Goal: Information Seeking & Learning: Learn about a topic

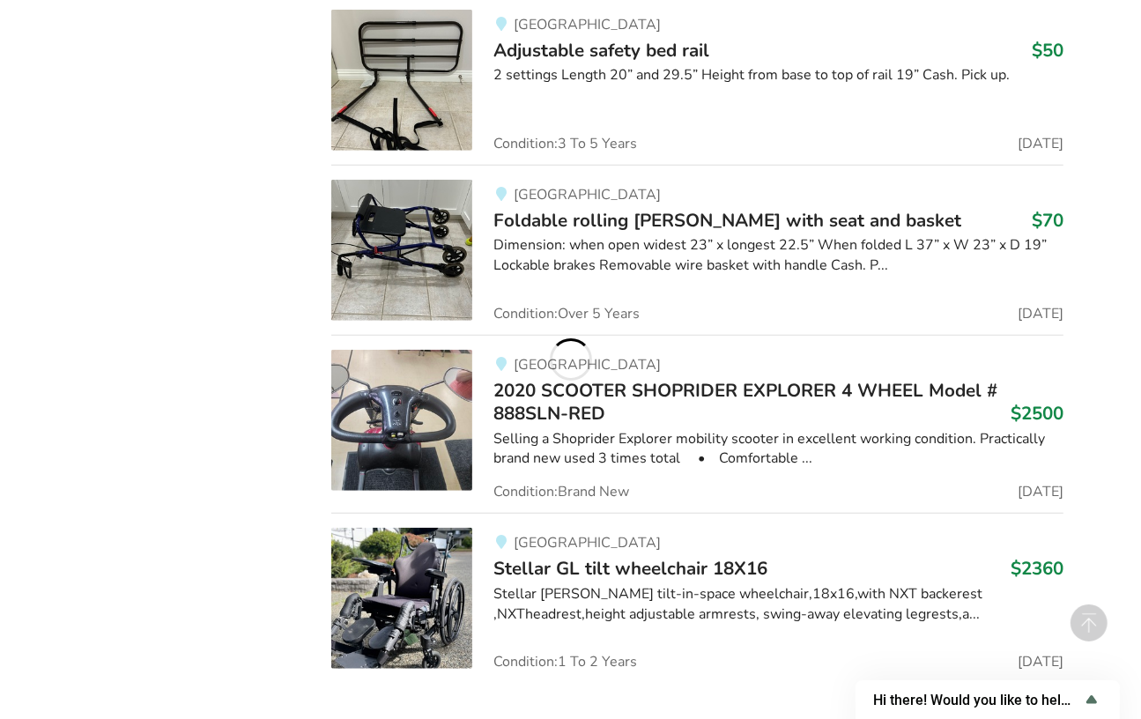
scroll to position [12427, 0]
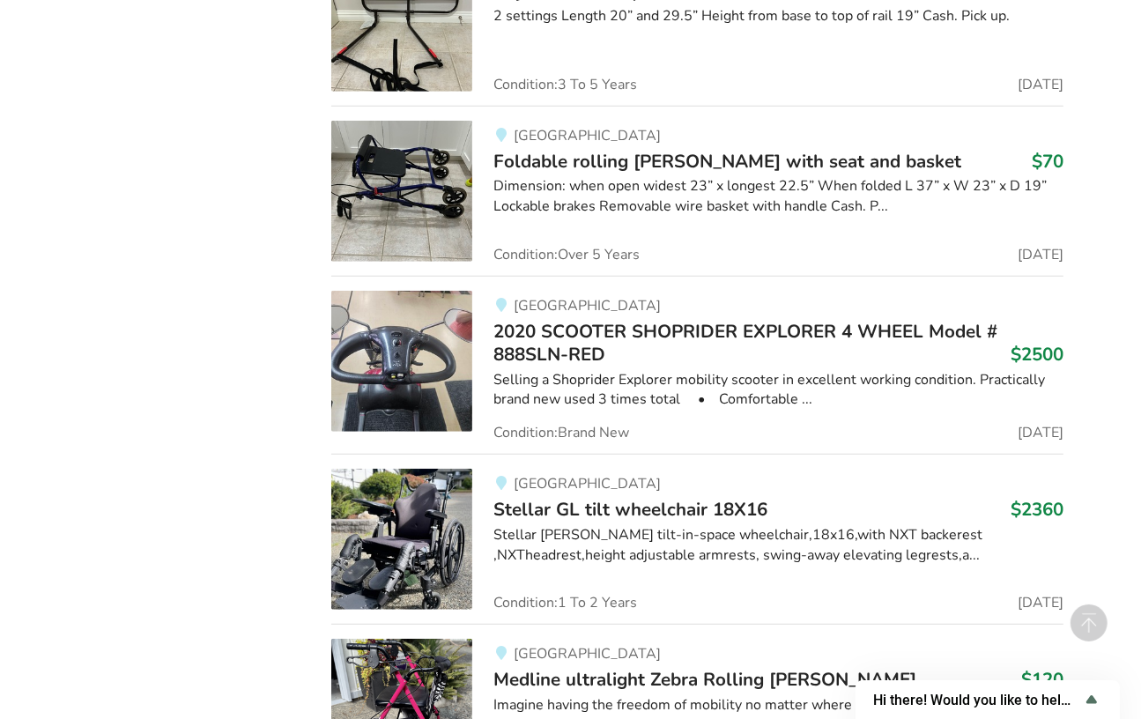
click at [390, 346] on img at bounding box center [401, 361] width 141 height 141
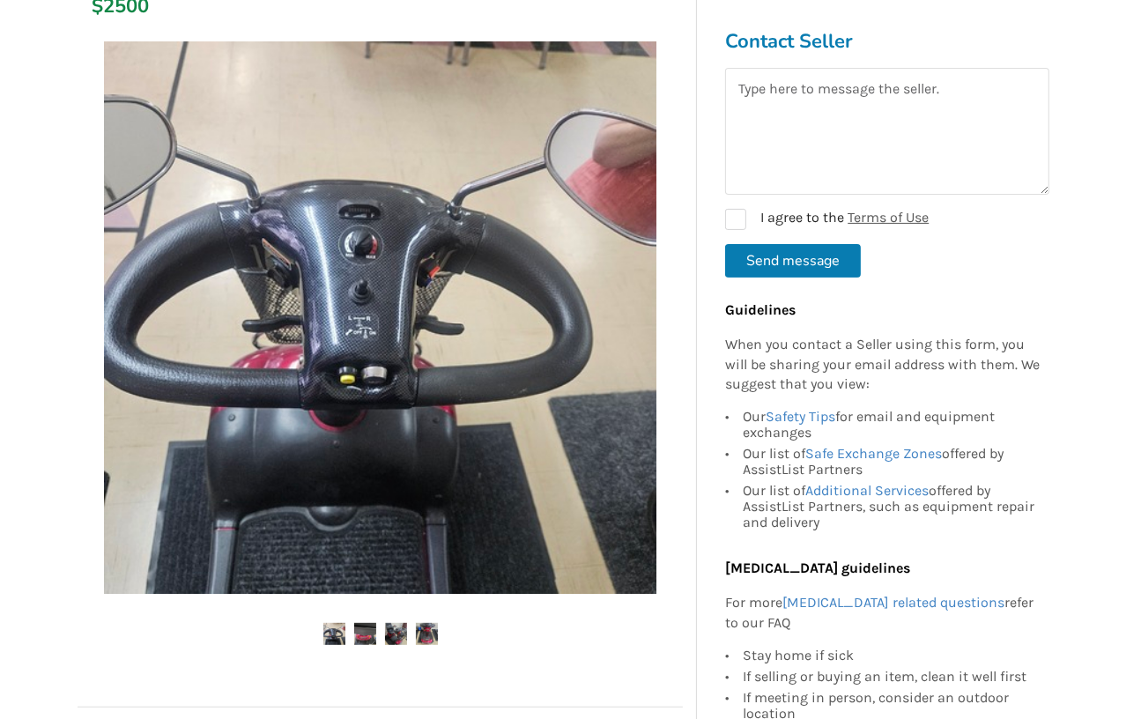
scroll to position [441, 0]
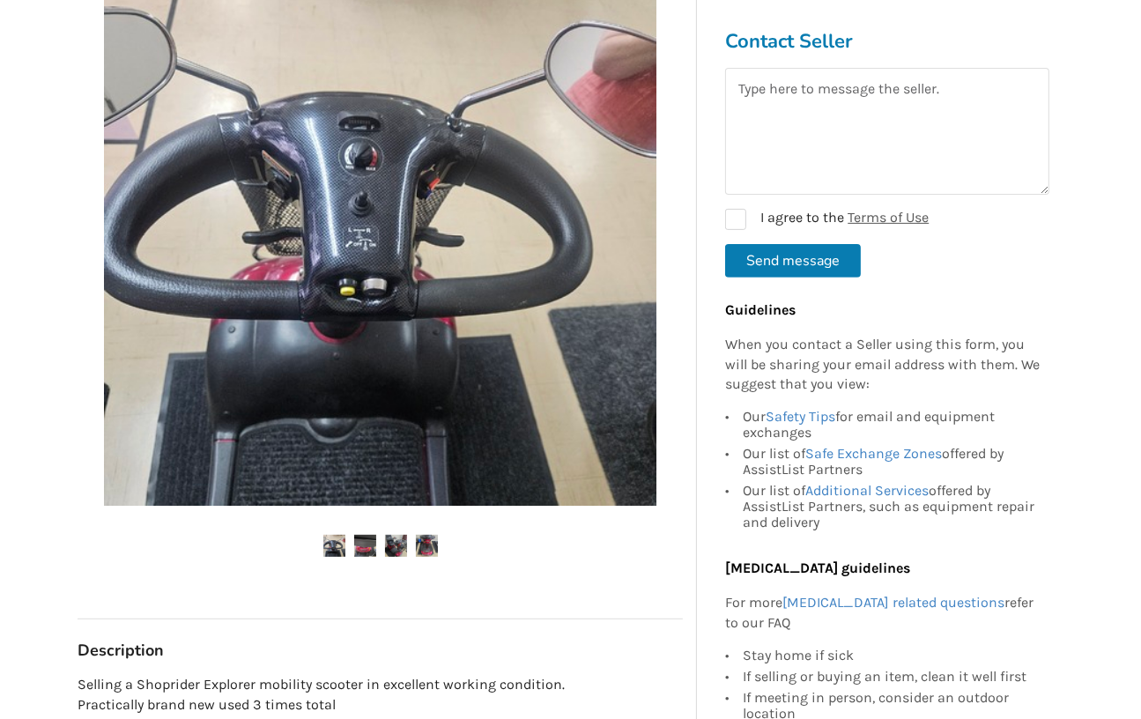
click at [361, 542] on img at bounding box center [365, 546] width 22 height 22
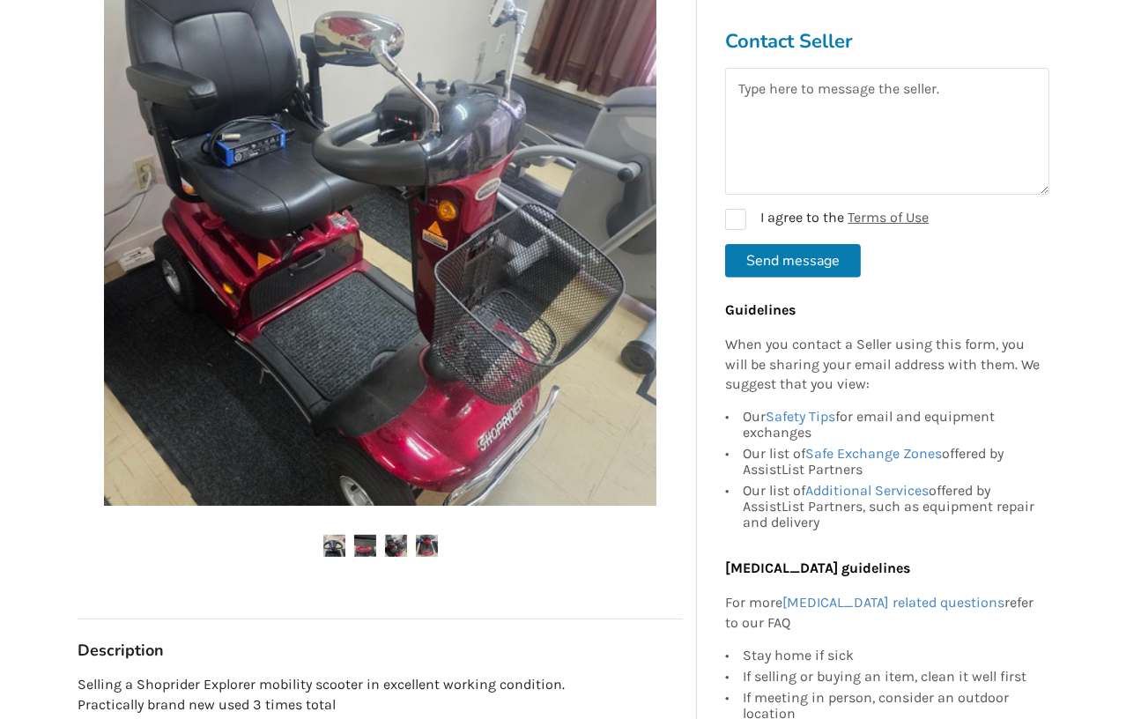
click at [392, 541] on img at bounding box center [396, 546] width 22 height 22
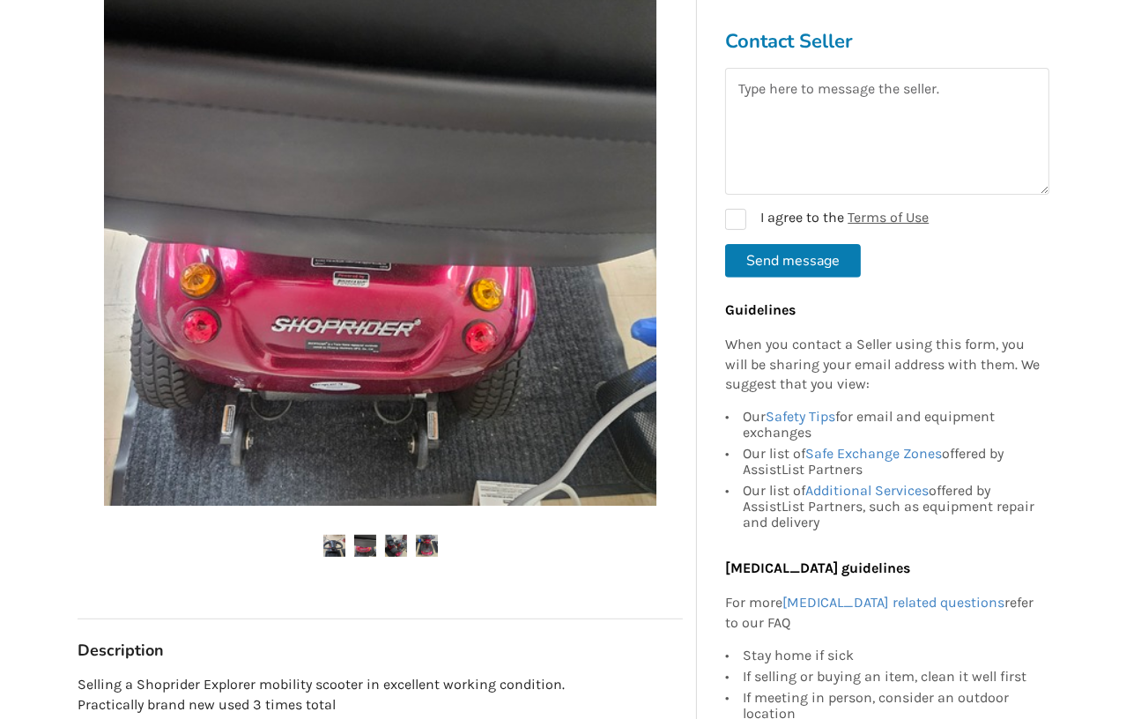
click at [422, 541] on img at bounding box center [427, 546] width 22 height 22
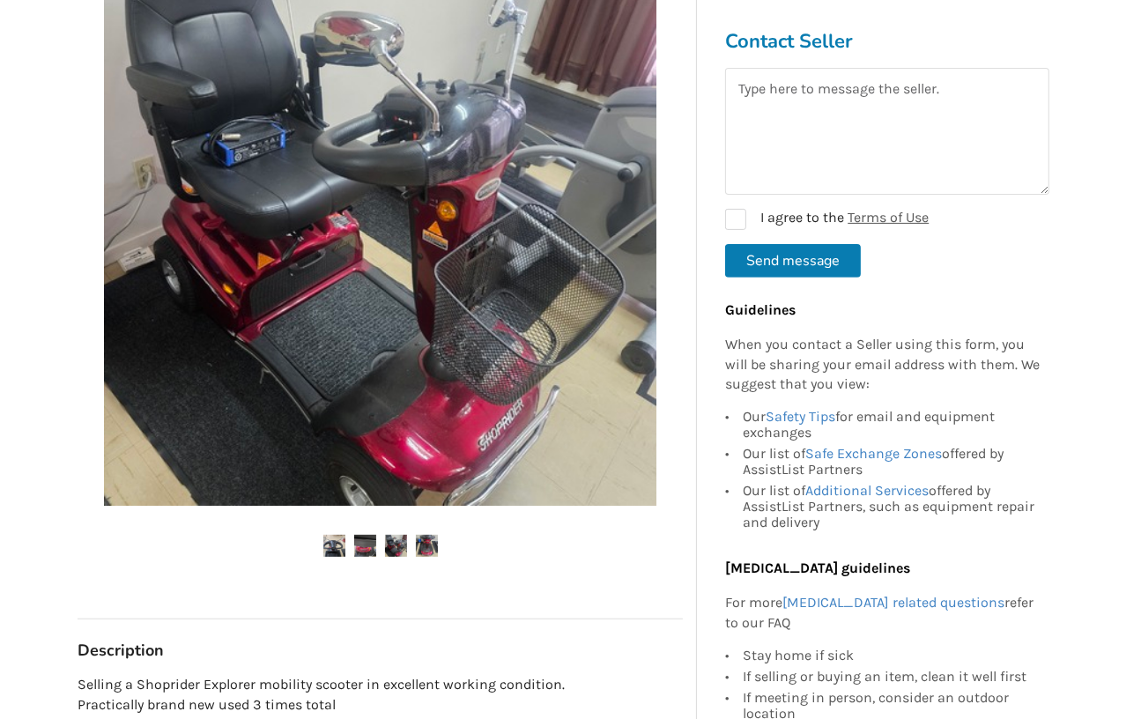
click at [391, 541] on img at bounding box center [396, 546] width 22 height 22
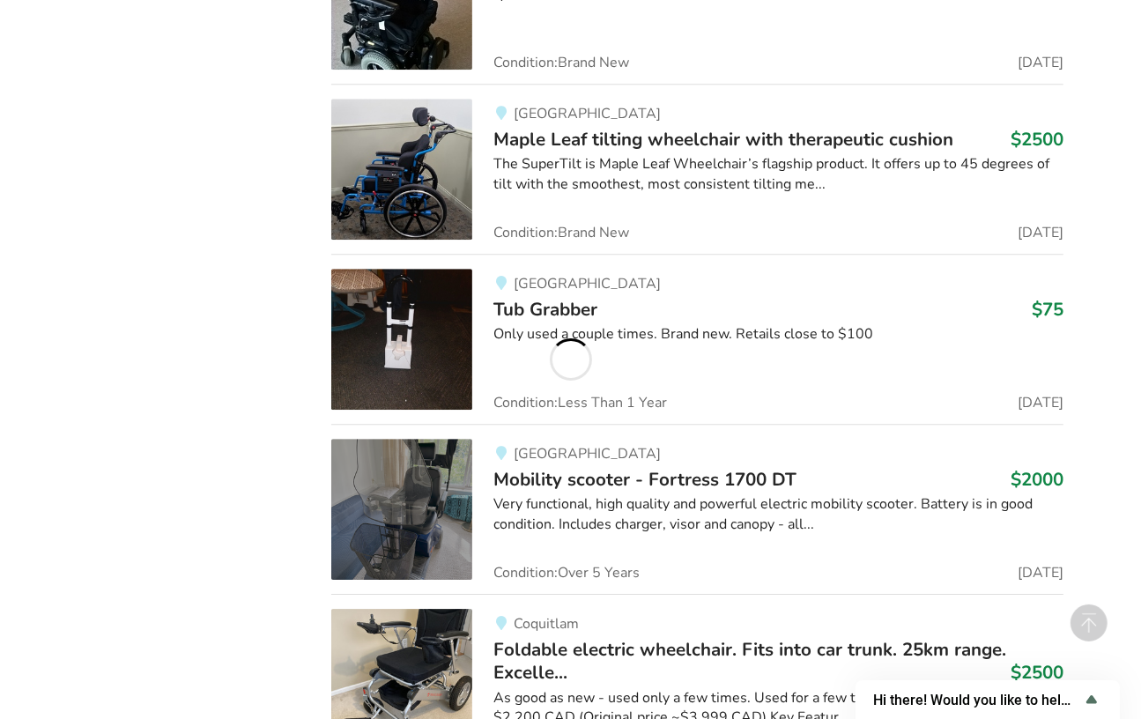
scroll to position [15953, 0]
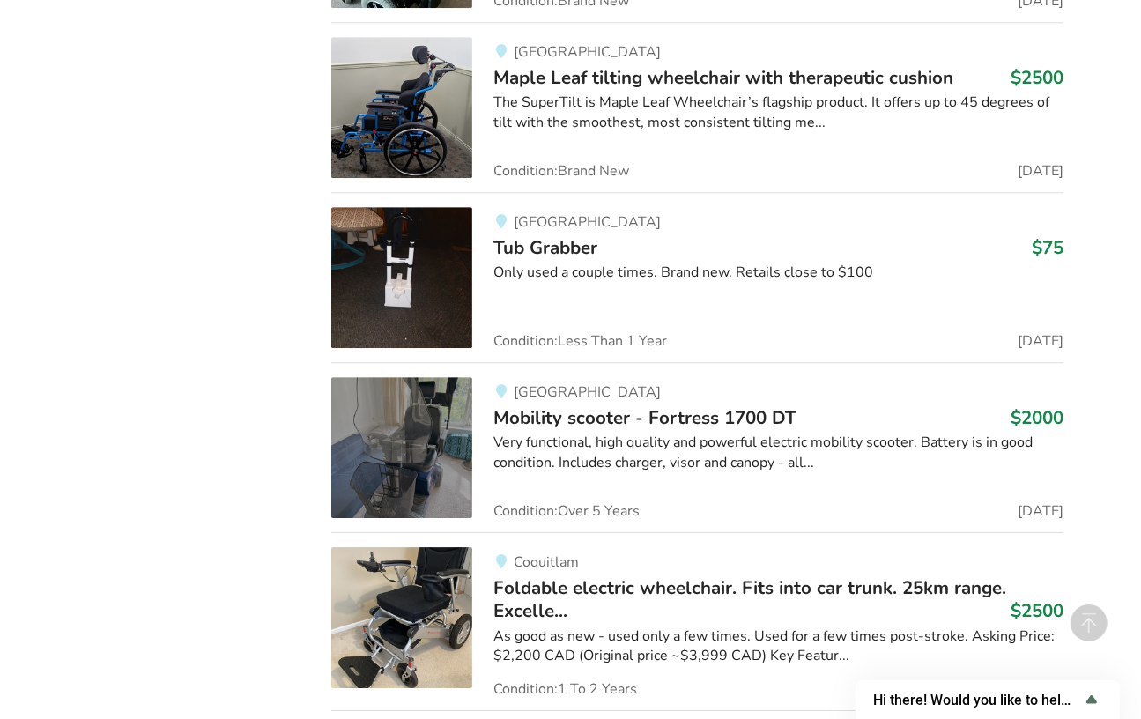
click at [405, 446] on img at bounding box center [401, 447] width 141 height 141
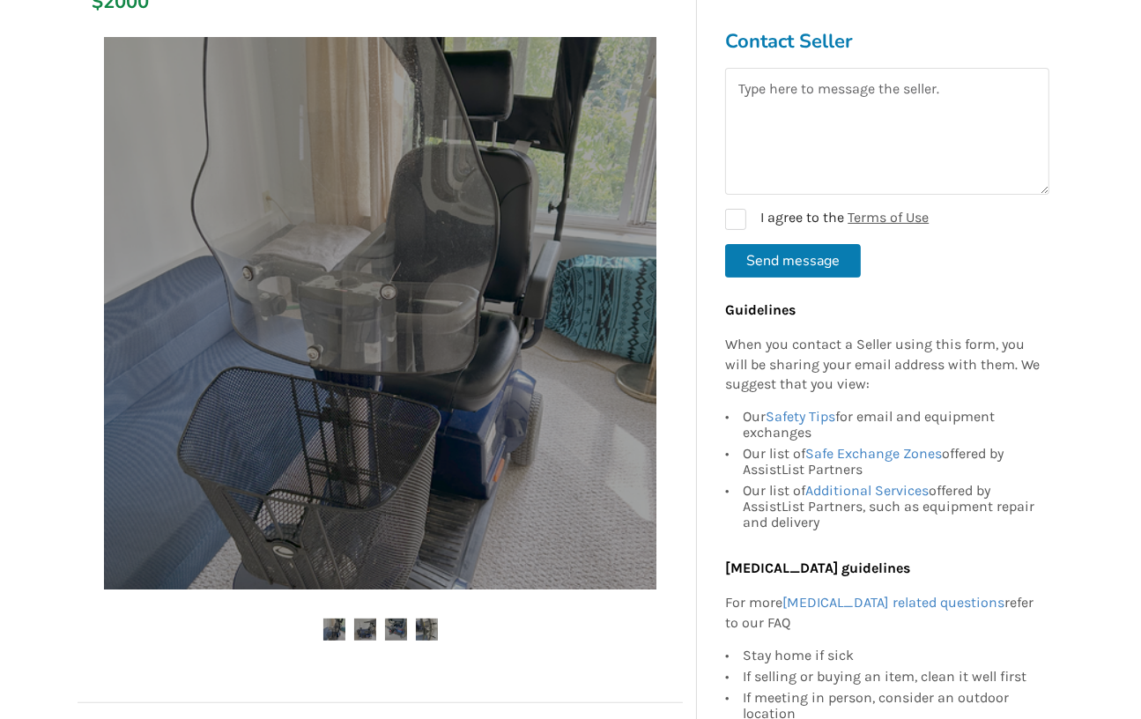
scroll to position [353, 0]
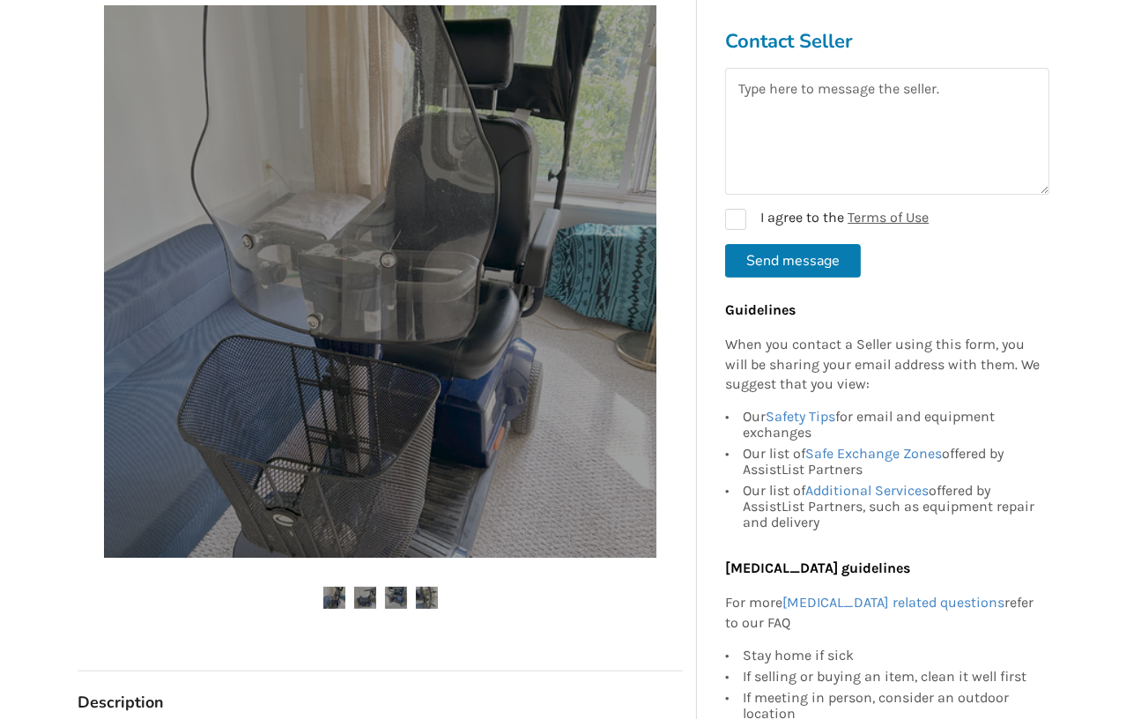
click at [368, 592] on img at bounding box center [365, 598] width 22 height 22
click at [391, 595] on img at bounding box center [396, 598] width 22 height 22
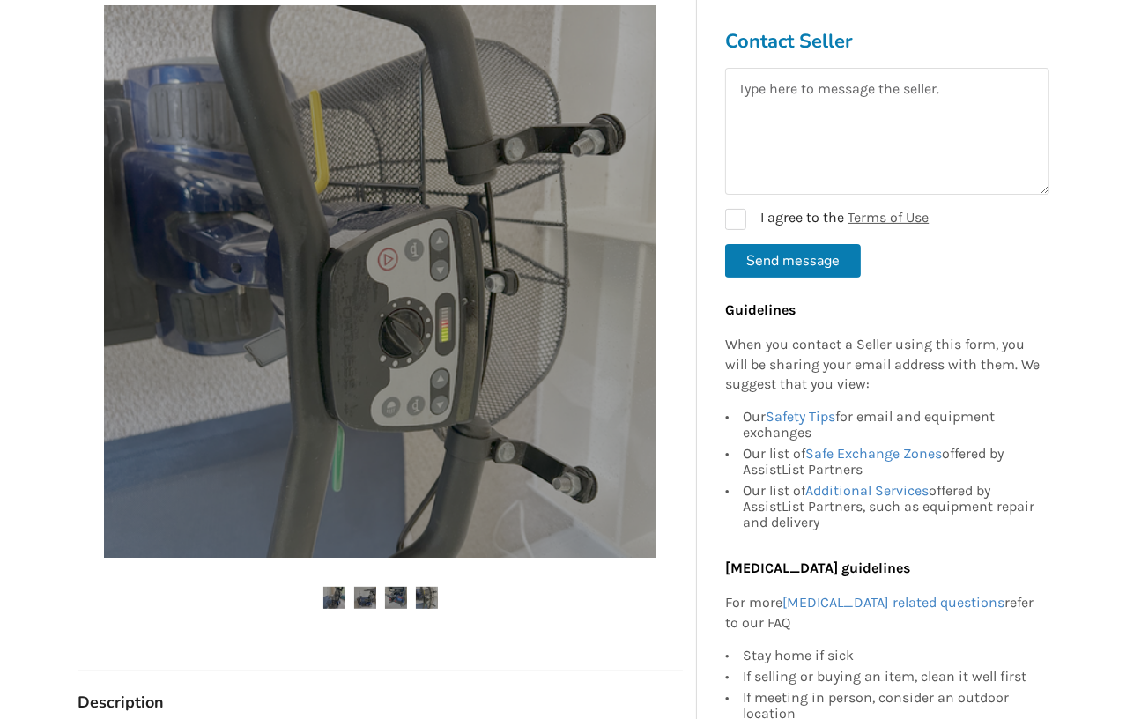
click at [426, 589] on img at bounding box center [427, 598] width 22 height 22
click at [333, 593] on img at bounding box center [334, 598] width 22 height 22
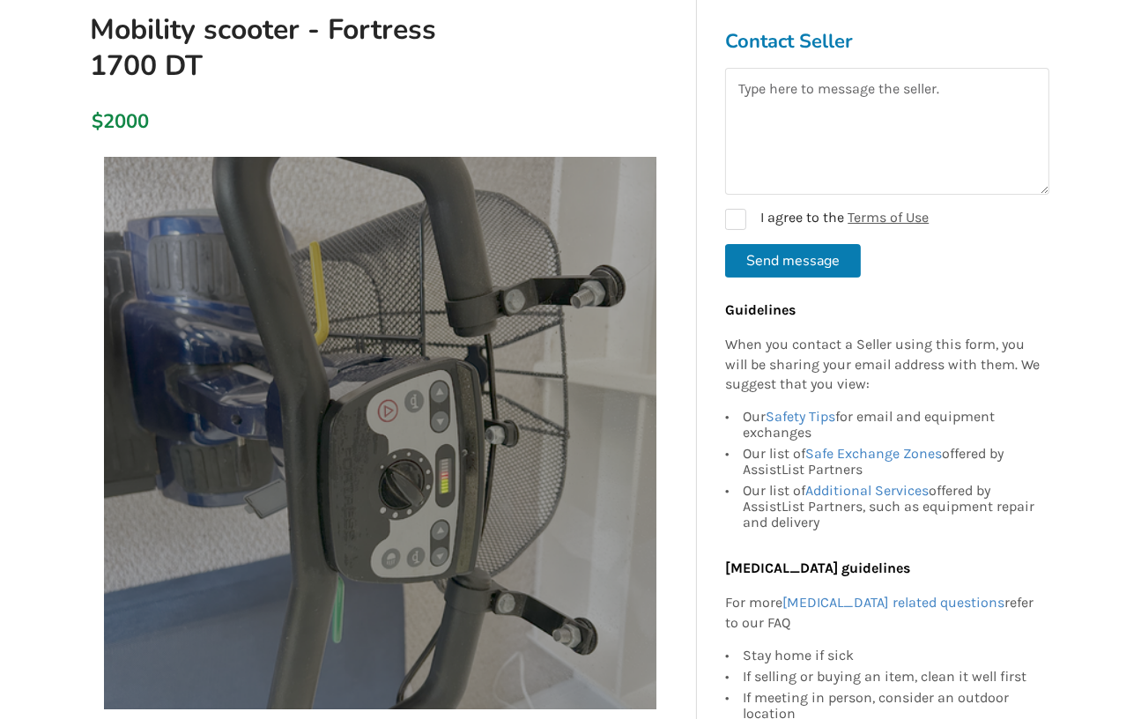
scroll to position [143, 0]
